Goal: Complete application form

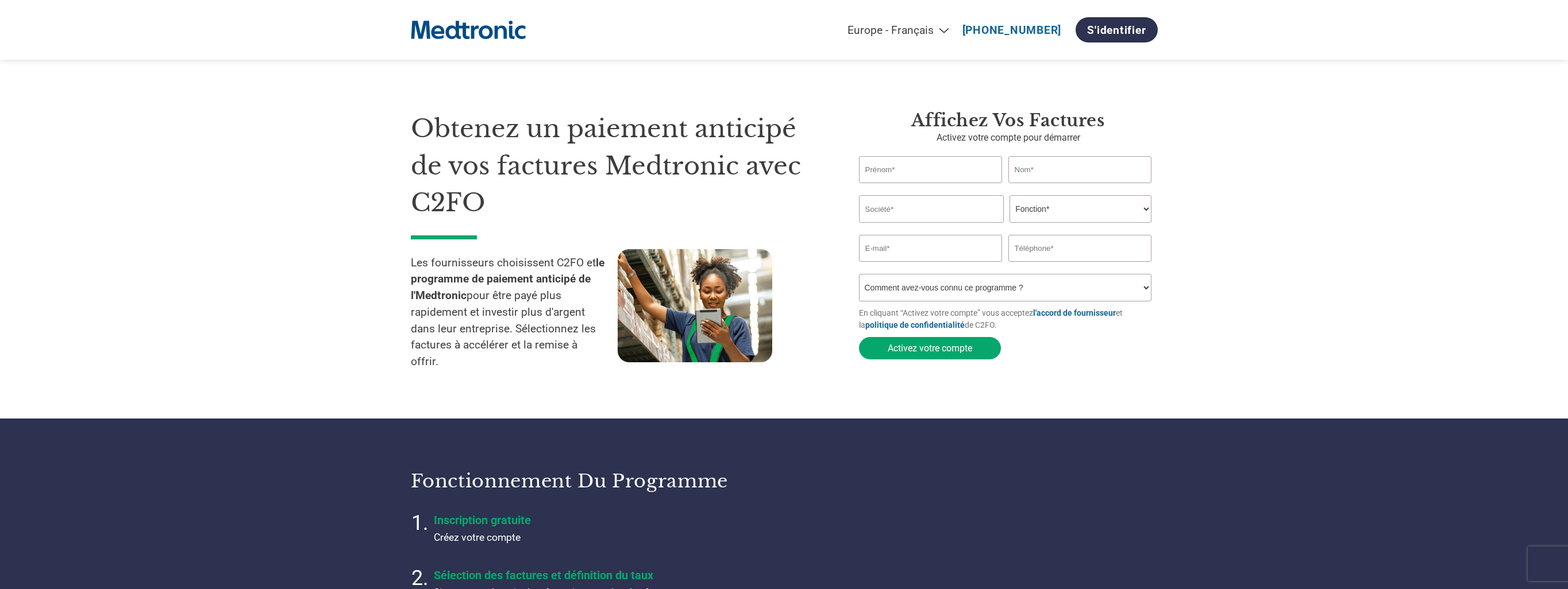
select select "fr-FR"
click at [907, 174] on input "text" at bounding box center [931, 169] width 144 height 27
type input "CA"
drag, startPoint x: 905, startPoint y: 174, endPoint x: 838, endPoint y: 188, distance: 68.4
click at [841, 187] on div "Obtenez un paiement anticipé de vos factures Medtronic avec C2FO Les fournisseu…" at bounding box center [784, 223] width 747 height 317
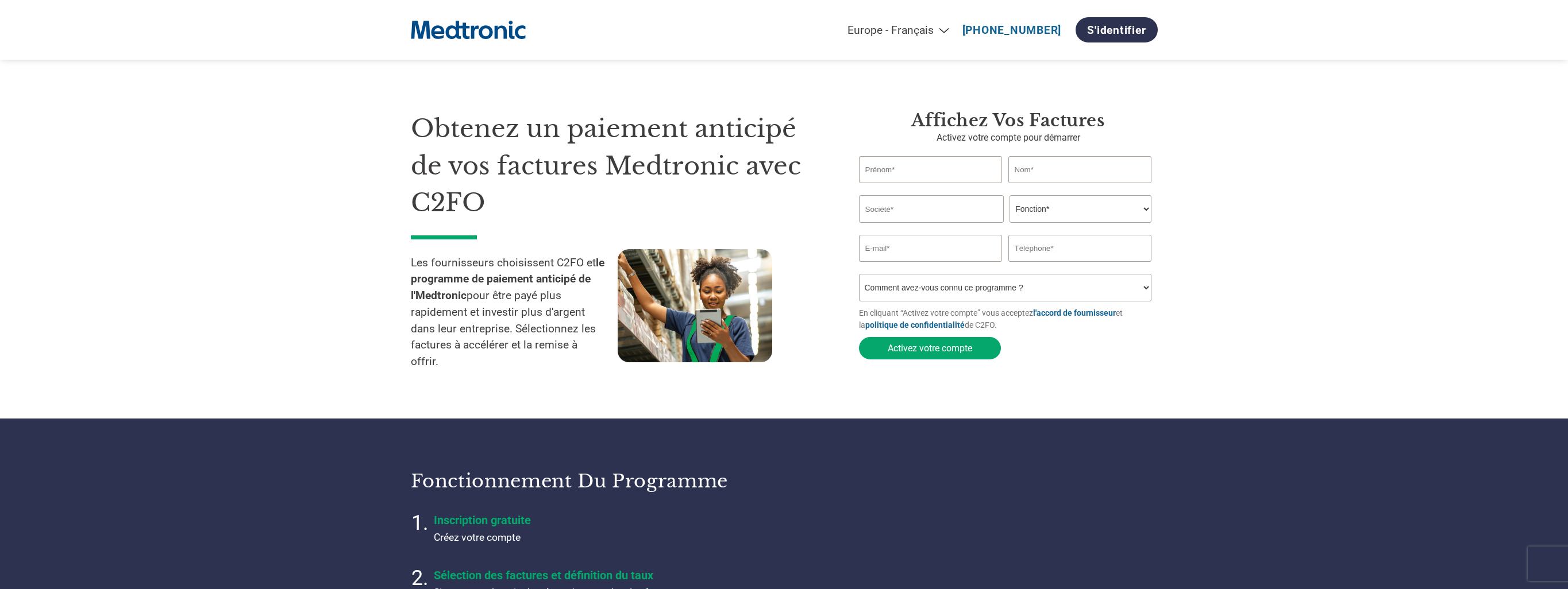
select select "fr-FR"
